Goal: Task Accomplishment & Management: Manage account settings

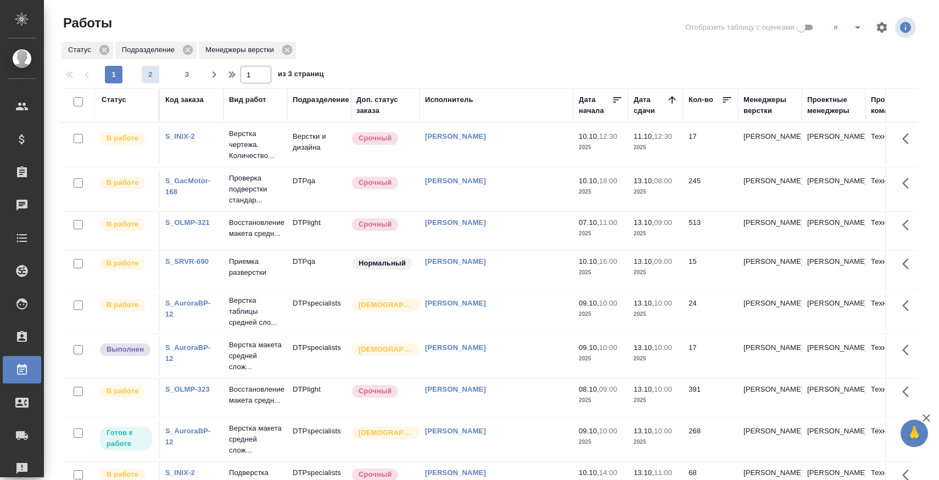
click at [153, 71] on span "2" at bounding box center [151, 74] width 18 height 11
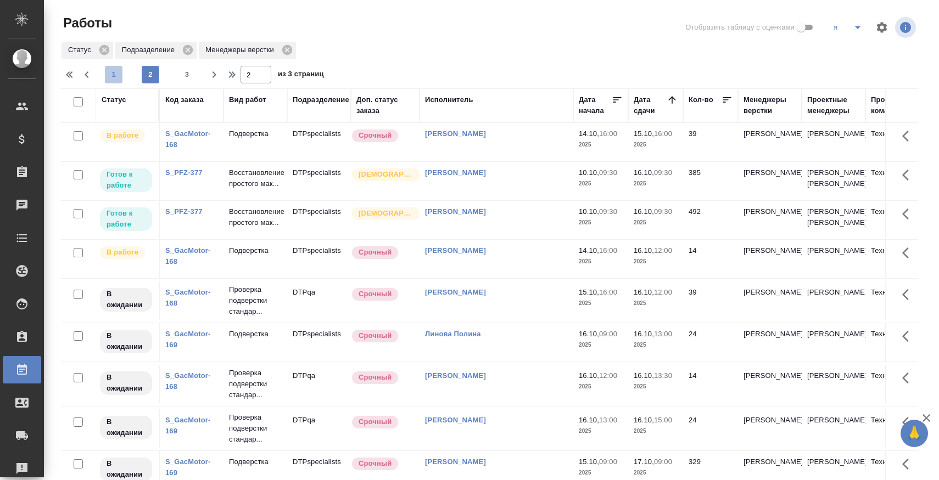
click at [115, 72] on span "1" at bounding box center [114, 74] width 18 height 11
type input "1"
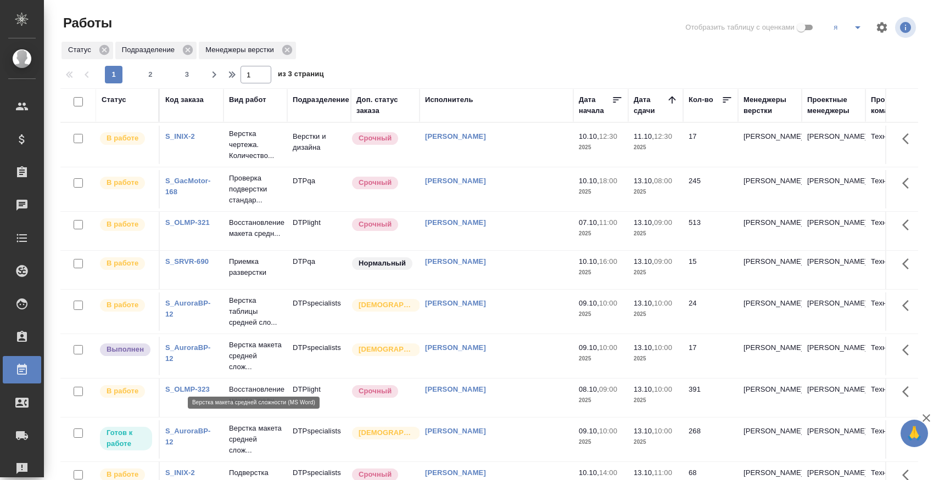
click at [248, 362] on p "Верстка макета средней слож..." at bounding box center [255, 356] width 53 height 33
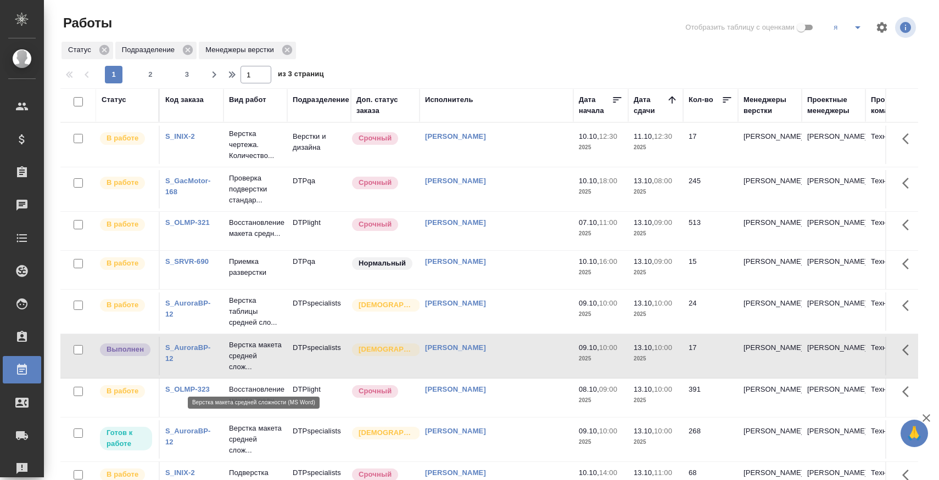
click at [248, 362] on p "Верстка макета средней слож..." at bounding box center [255, 356] width 53 height 33
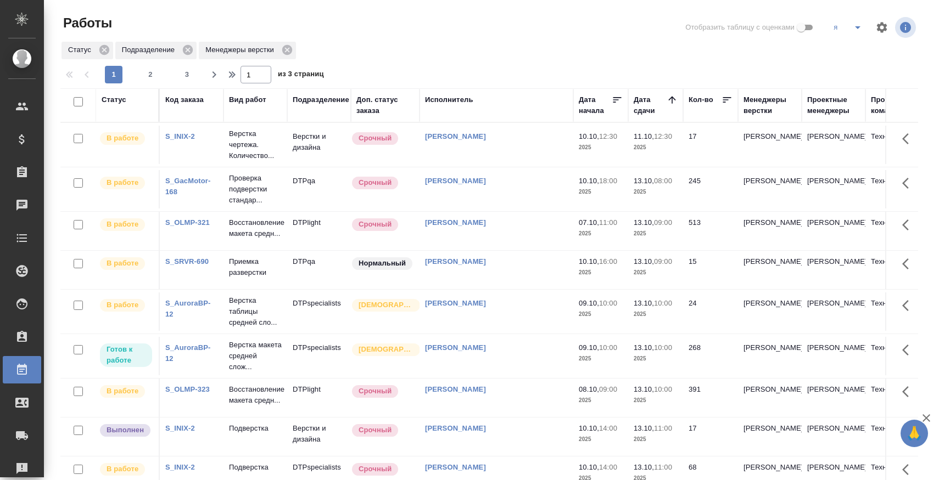
click at [856, 25] on icon "split button" at bounding box center [857, 27] width 13 height 13
click at [852, 105] on li "куа" at bounding box center [867, 102] width 87 height 18
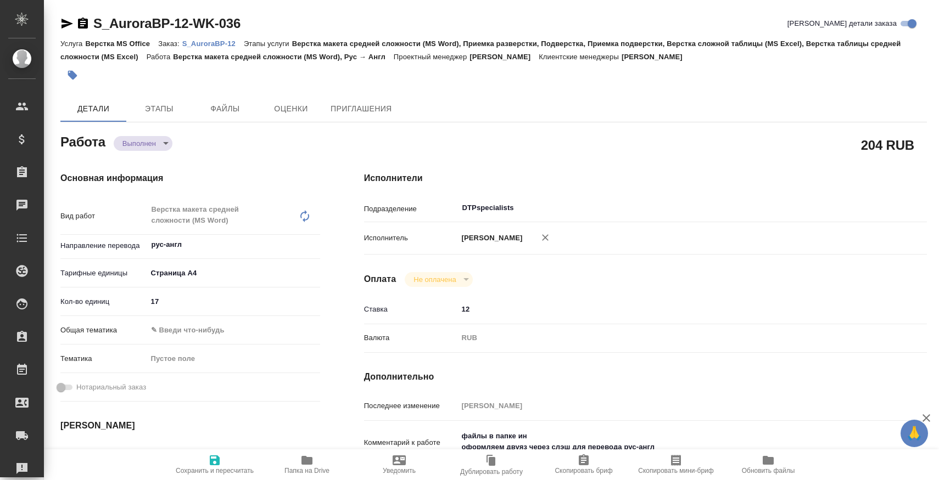
type textarea "x"
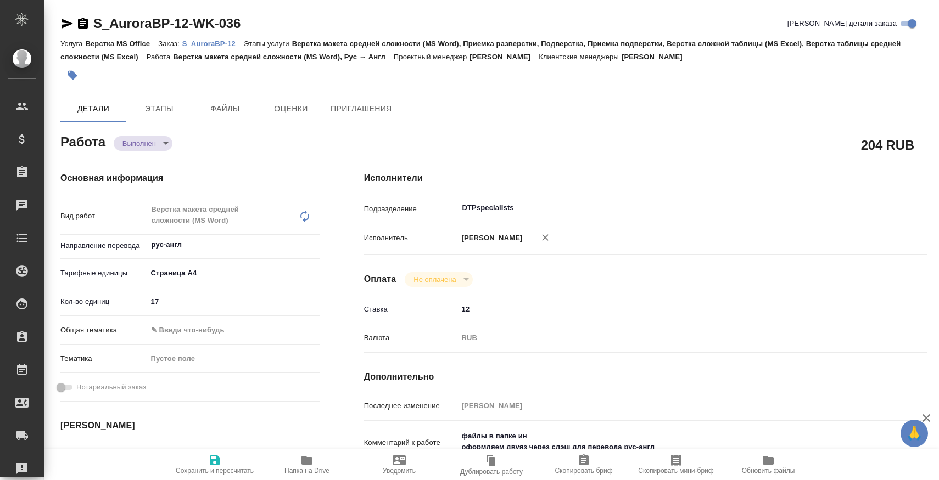
type textarea "x"
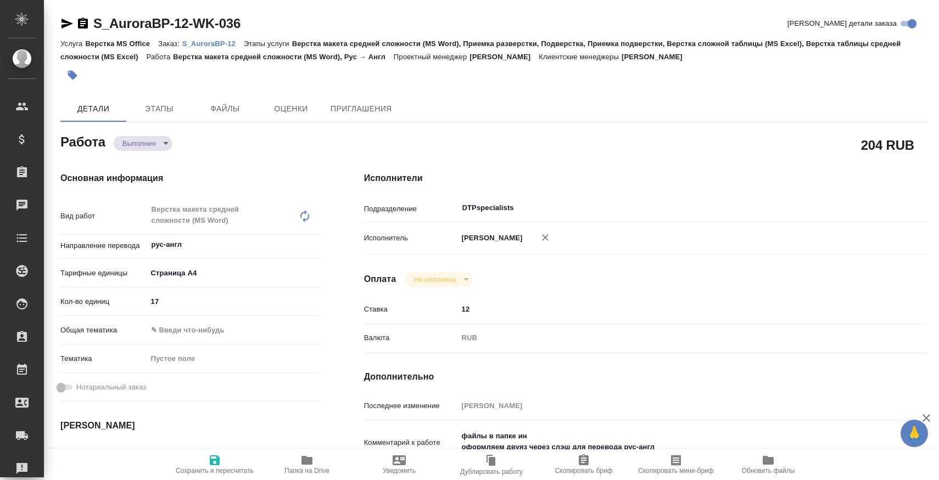
type textarea "x"
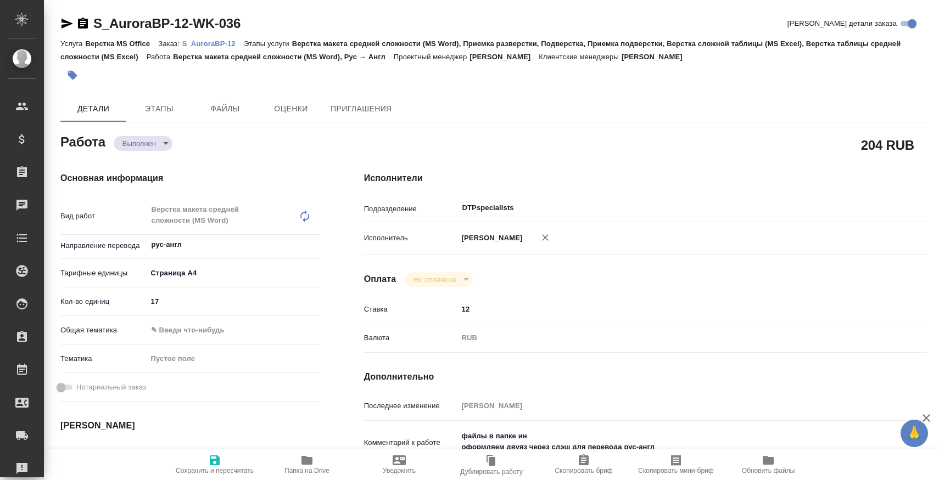
type textarea "x"
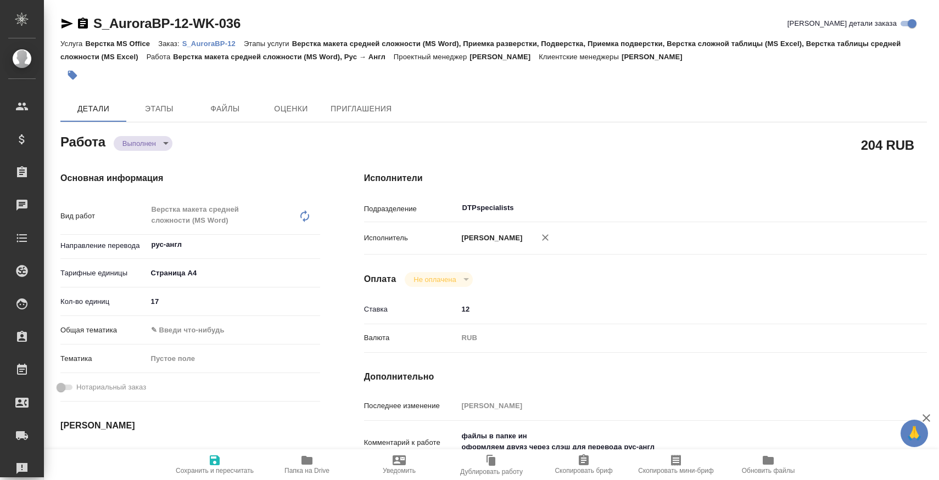
type textarea "x"
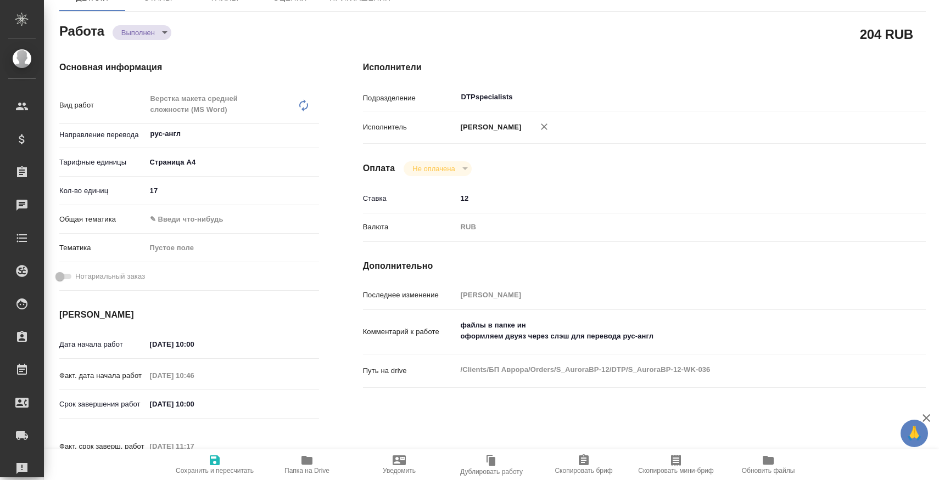
type textarea "x"
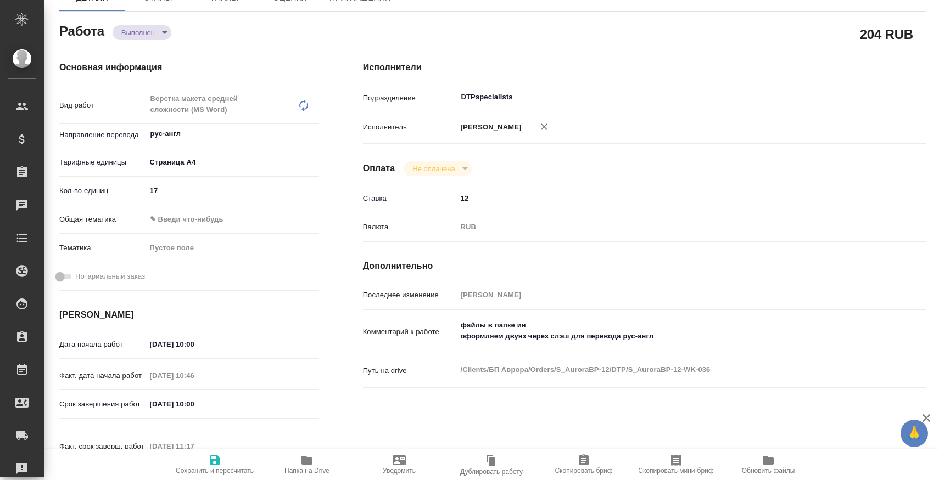
scroll to position [133, 1]
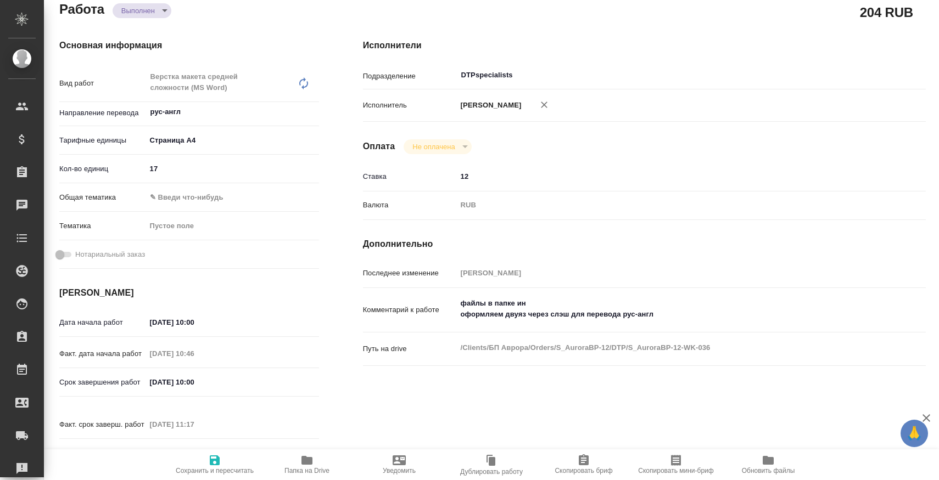
type textarea "x"
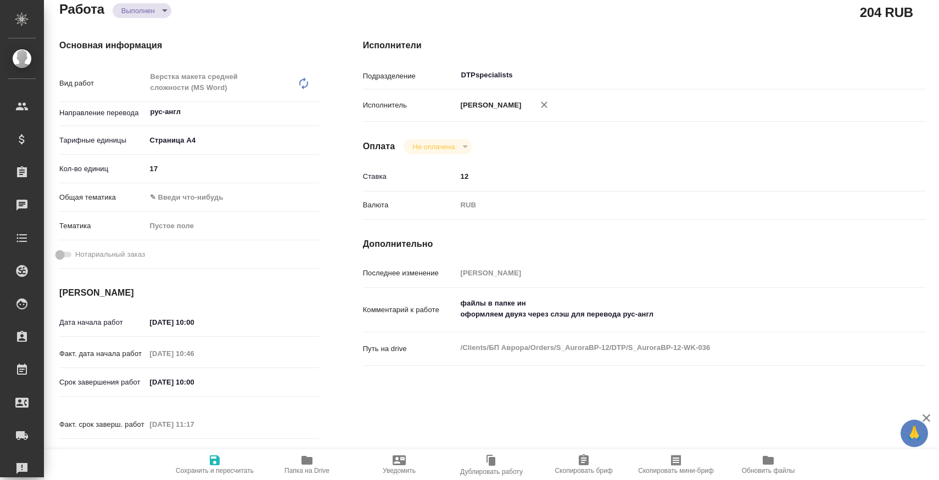
click at [310, 452] on button "Папка на Drive" at bounding box center [307, 465] width 92 height 31
type textarea "x"
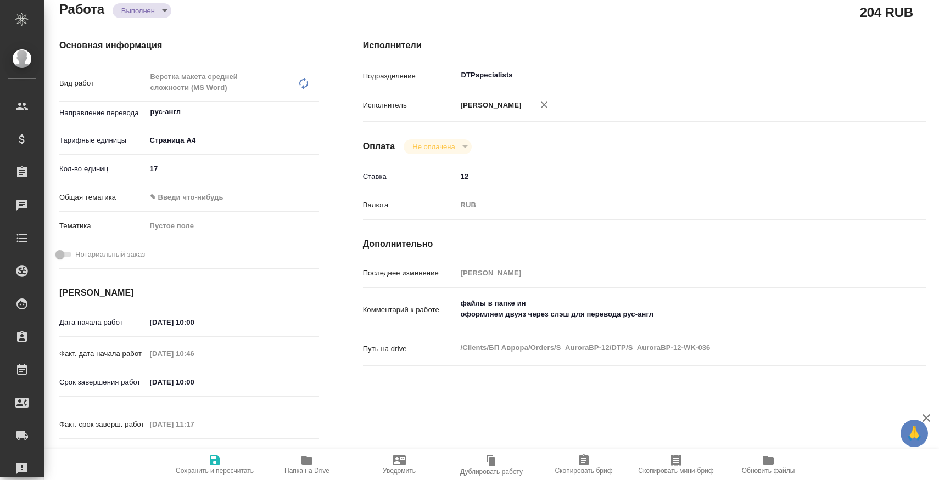
type textarea "x"
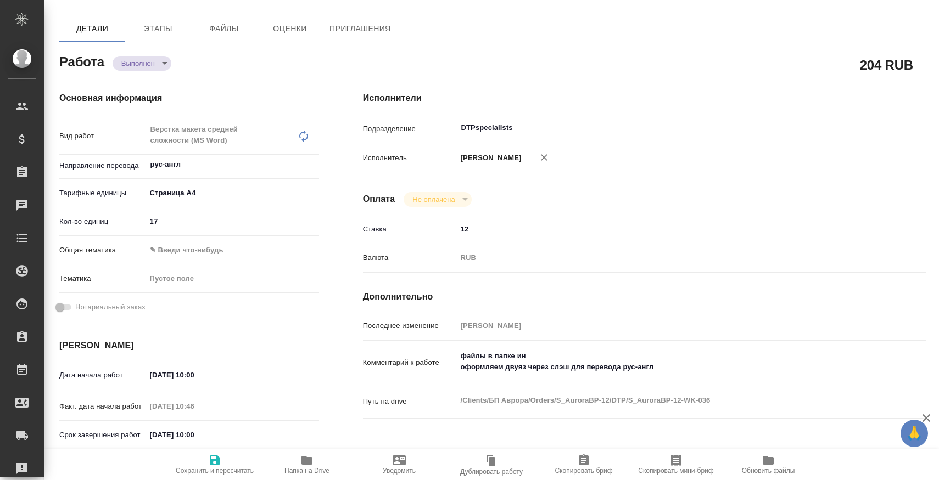
scroll to position [0, 1]
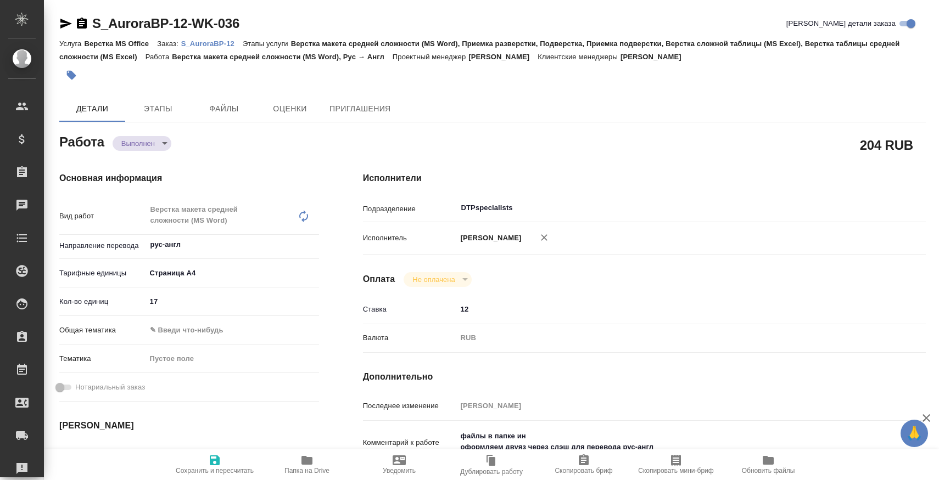
click at [82, 31] on div "S_AuroraBP-12-WK-036" at bounding box center [149, 24] width 180 height 18
click at [78, 24] on icon "button" at bounding box center [82, 23] width 10 height 11
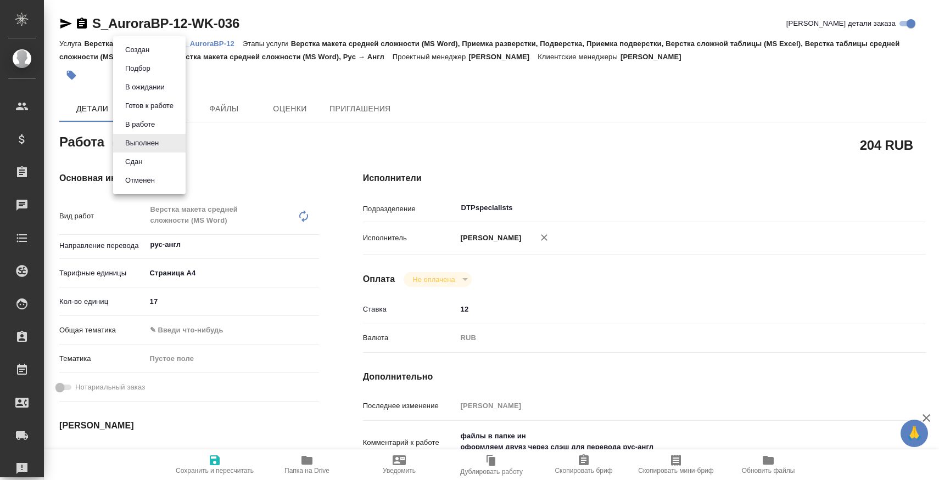
click at [159, 149] on body "🙏 .cls-1 fill:#fff; AWATERA [PERSON_NAME] Спецификации Заказы 0 Чаты Todo Проек…" at bounding box center [469, 284] width 939 height 569
click at [159, 162] on li "Сдан" at bounding box center [149, 162] width 72 height 19
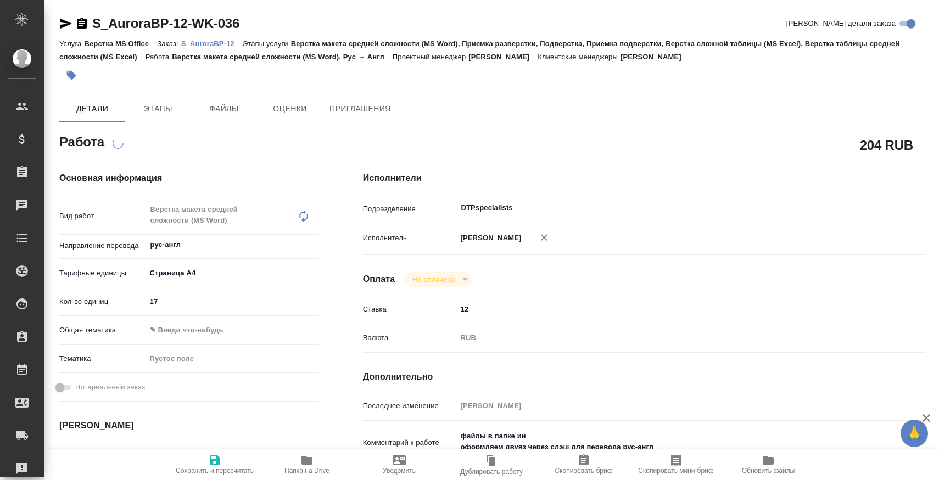
scroll to position [0, 0]
type textarea "x"
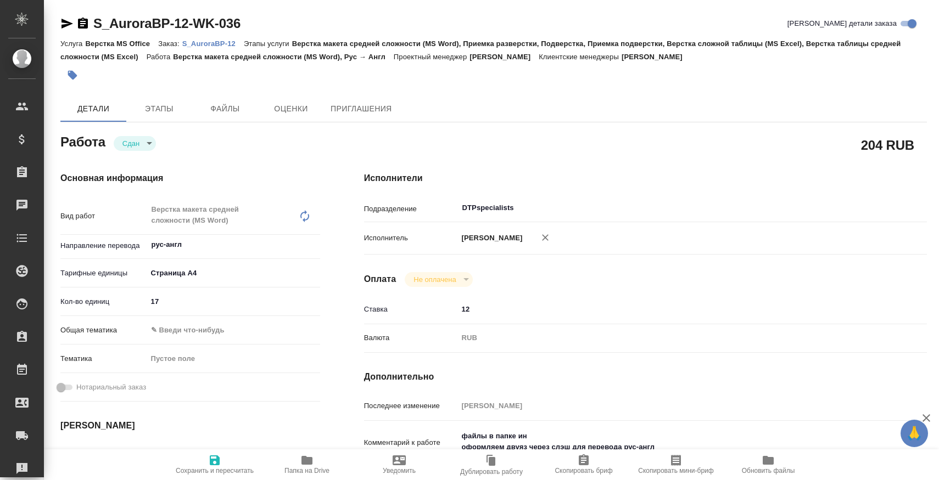
type textarea "x"
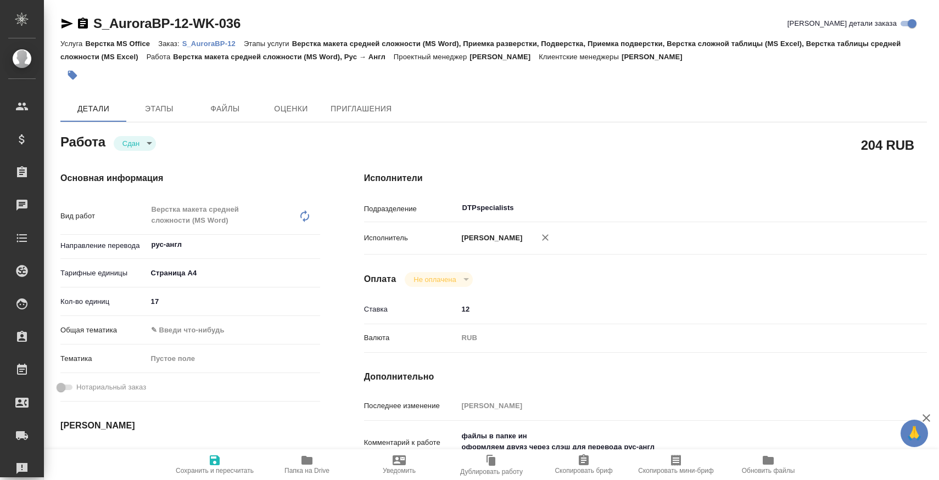
type textarea "x"
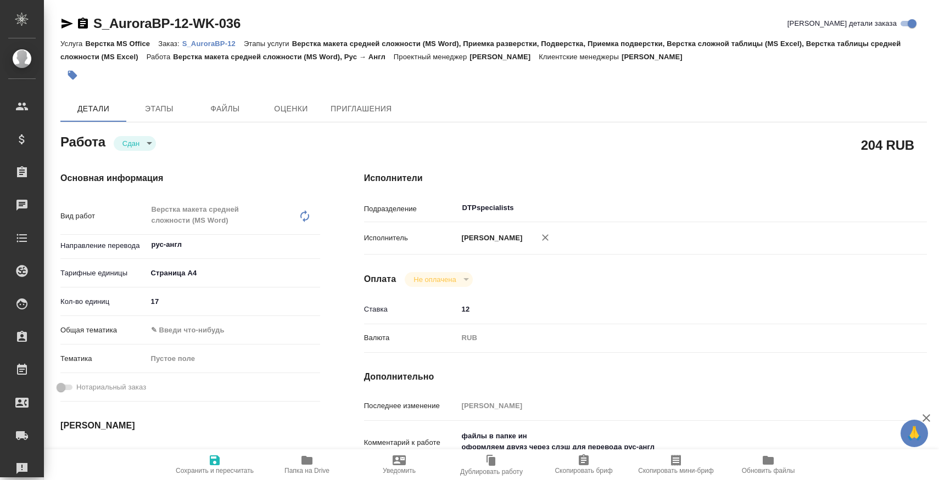
type textarea "x"
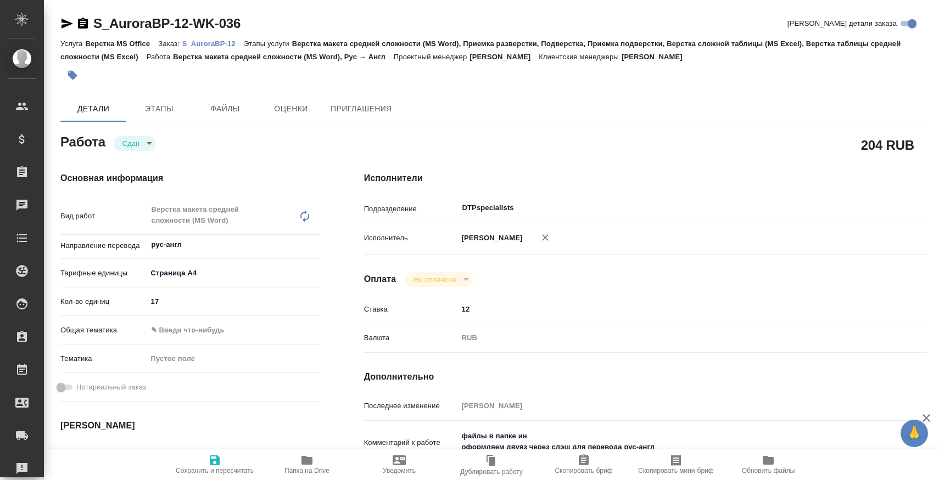
type textarea "x"
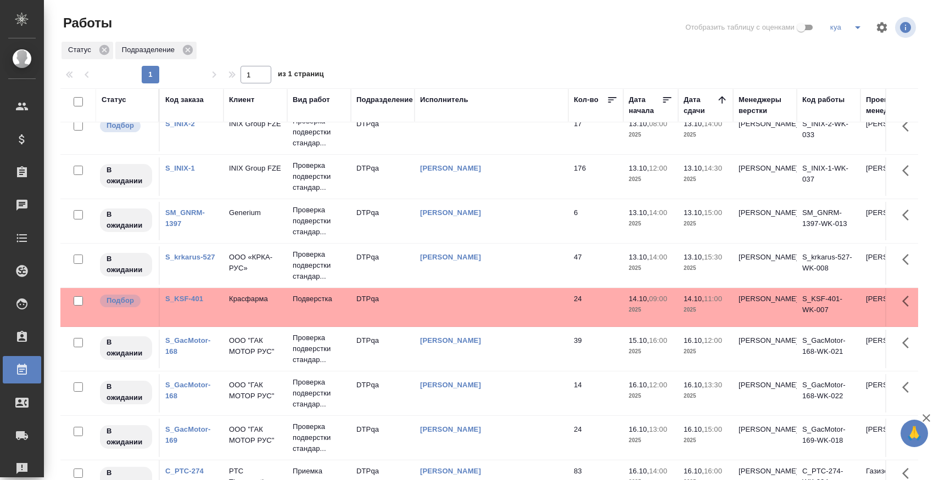
scroll to position [537, 0]
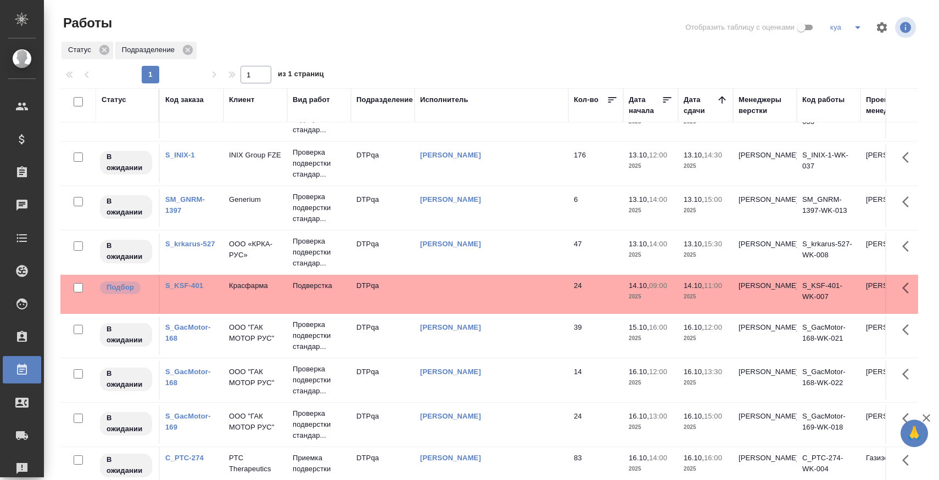
click at [856, 28] on icon "split button" at bounding box center [857, 27] width 13 height 13
click at [847, 73] on li "я" at bounding box center [867, 67] width 87 height 18
